Goal: Information Seeking & Learning: Check status

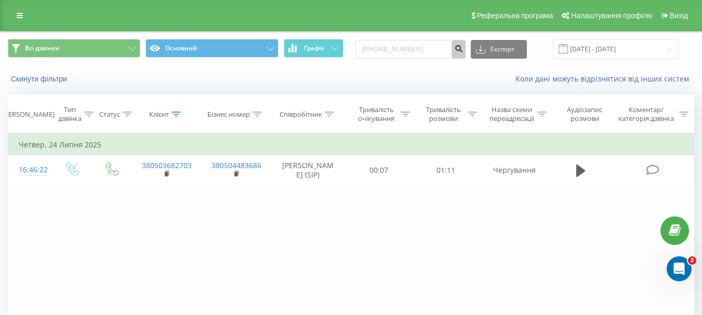
type input "+380681704890"
click at [463, 50] on icon "submit" at bounding box center [458, 47] width 9 height 6
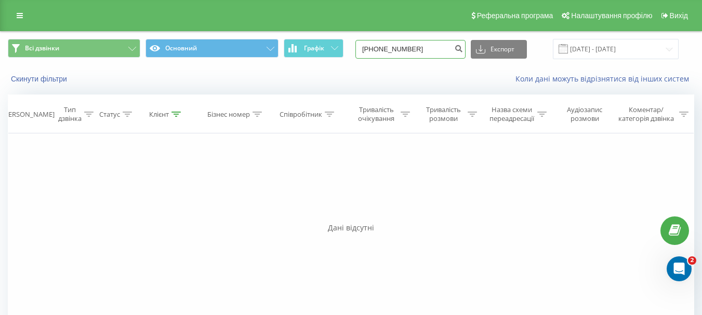
drag, startPoint x: 382, startPoint y: 50, endPoint x: 366, endPoint y: 46, distance: 17.1
click at [363, 47] on div "Всі дзвінки Основний Графік [PHONE_NUMBER] Експорт .csv .xls .xlsx [DATE] - [DA…" at bounding box center [351, 49] width 686 height 20
type input "0681704890"
click at [463, 49] on icon "submit" at bounding box center [458, 47] width 9 height 6
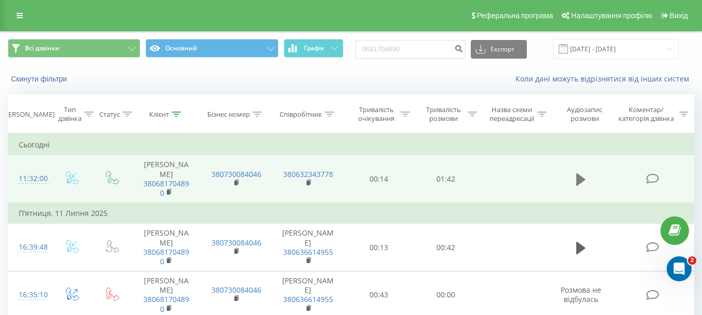
click at [581, 182] on icon at bounding box center [580, 179] width 9 height 12
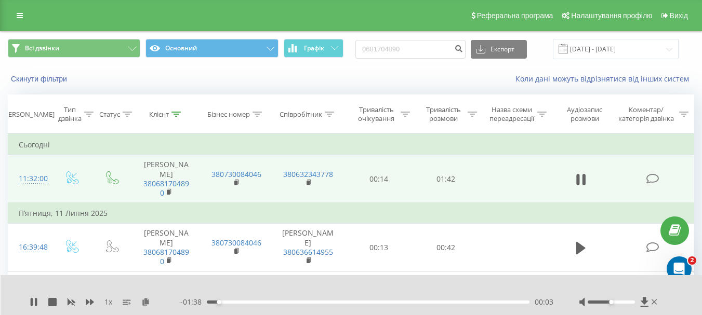
click at [225, 303] on div "00:03" at bounding box center [368, 302] width 323 height 3
click at [234, 301] on div "00:06" at bounding box center [368, 302] width 323 height 3
click at [239, 302] on div "00:09" at bounding box center [368, 302] width 323 height 3
click at [247, 302] on div "00:10" at bounding box center [368, 302] width 323 height 3
click at [262, 303] on div "00:17" at bounding box center [368, 302] width 323 height 3
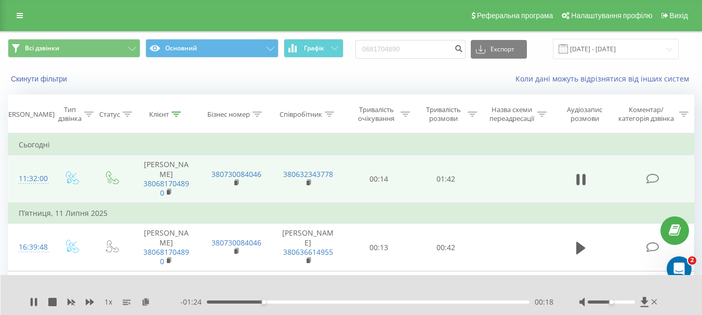
click at [271, 303] on div "00:18" at bounding box center [368, 302] width 323 height 3
click at [282, 302] on div "00:24" at bounding box center [368, 302] width 323 height 3
click at [330, 302] on div "00:45" at bounding box center [368, 302] width 323 height 3
click at [33, 299] on icon at bounding box center [32, 302] width 2 height 8
click at [34, 305] on icon at bounding box center [34, 302] width 8 height 8
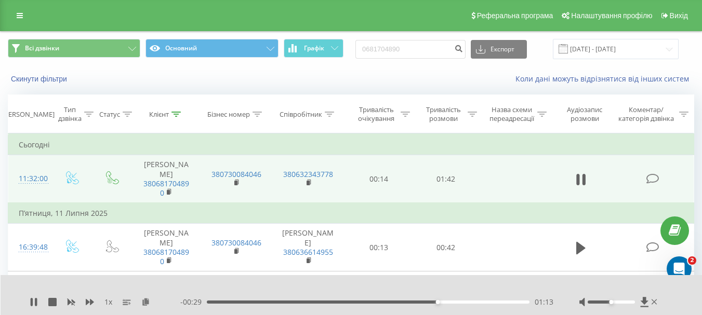
click at [445, 302] on div "01:13" at bounding box center [368, 302] width 323 height 3
click at [458, 301] on div "01:18" at bounding box center [368, 302] width 323 height 3
click at [35, 301] on icon at bounding box center [36, 302] width 2 height 8
click at [35, 300] on icon at bounding box center [34, 302] width 8 height 8
click at [484, 302] on div "01:28" at bounding box center [368, 302] width 323 height 3
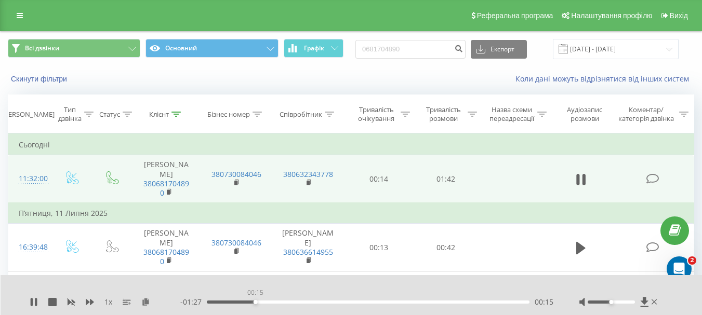
click at [255, 301] on div "00:15" at bounding box center [368, 302] width 323 height 3
click at [268, 301] on div "00:19" at bounding box center [368, 302] width 323 height 3
click at [278, 301] on div "00:20" at bounding box center [368, 302] width 323 height 3
click at [289, 302] on div "00:24" at bounding box center [368, 302] width 323 height 3
click at [297, 302] on div "00:28" at bounding box center [368, 302] width 323 height 3
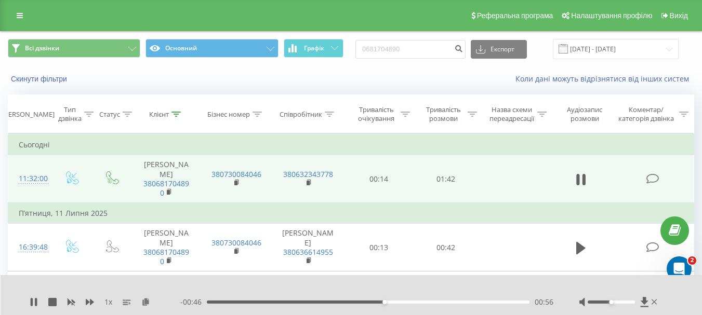
click at [393, 302] on div "00:56" at bounding box center [368, 302] width 323 height 3
click at [34, 302] on icon at bounding box center [34, 302] width 8 height 8
